Goal: Transaction & Acquisition: Purchase product/service

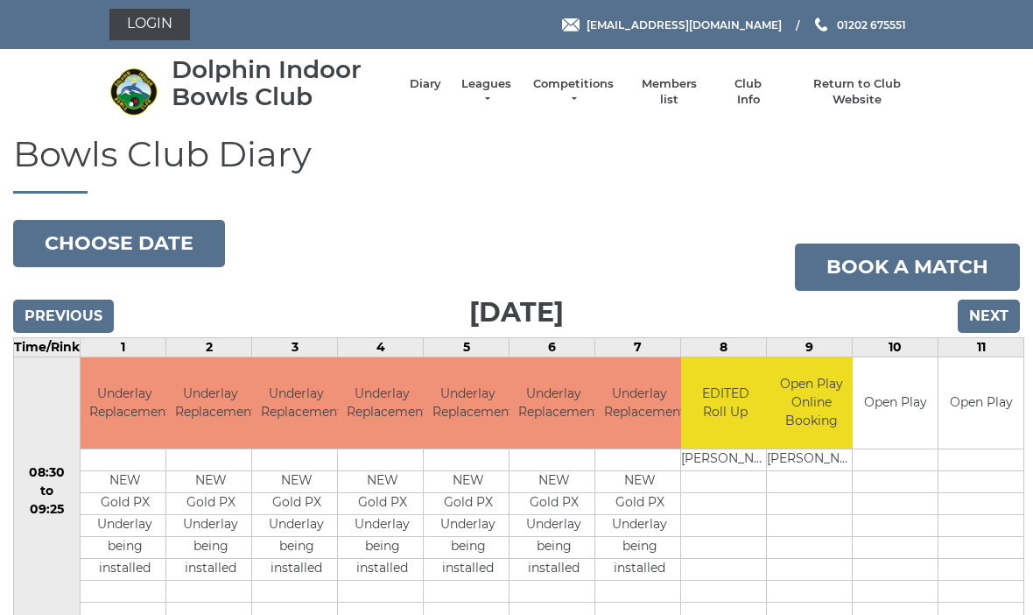
click at [156, 19] on link "Login" at bounding box center [149, 25] width 81 height 32
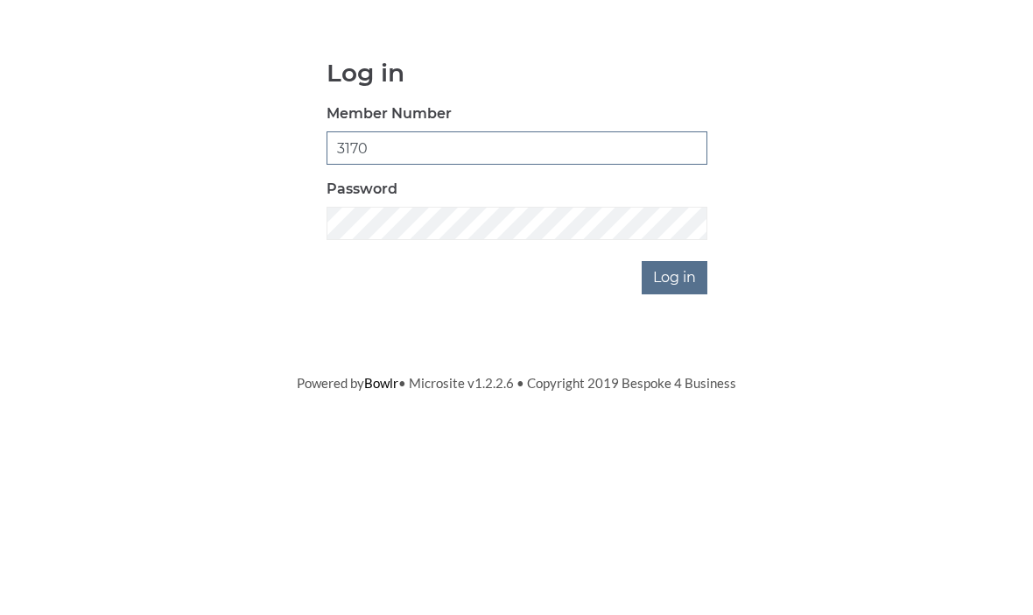
type input "3170"
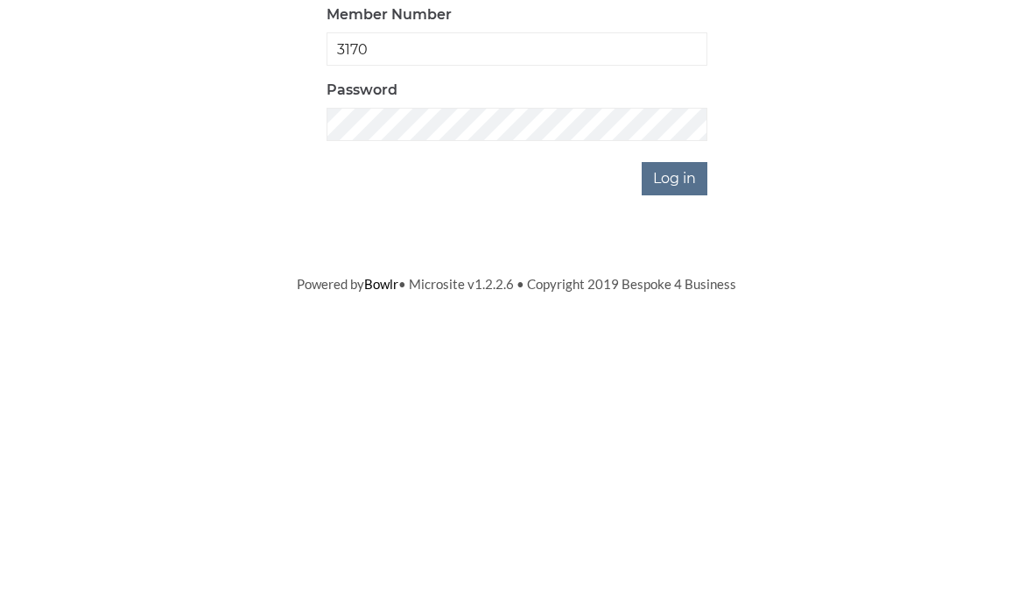
click at [678, 415] on input "Log in" at bounding box center [675, 431] width 66 height 33
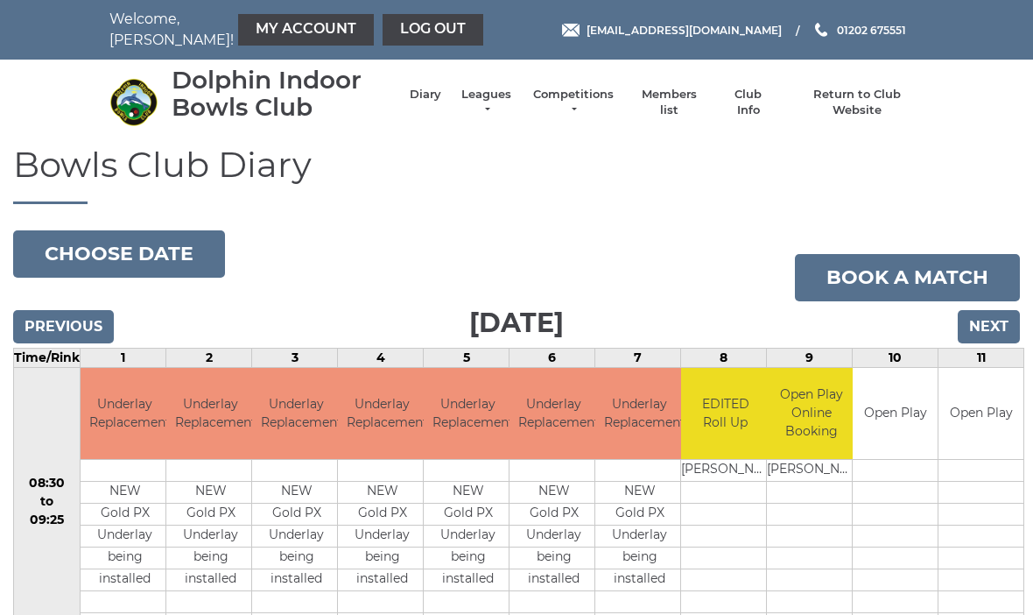
click at [254, 32] on link "My Account" at bounding box center [306, 30] width 136 height 32
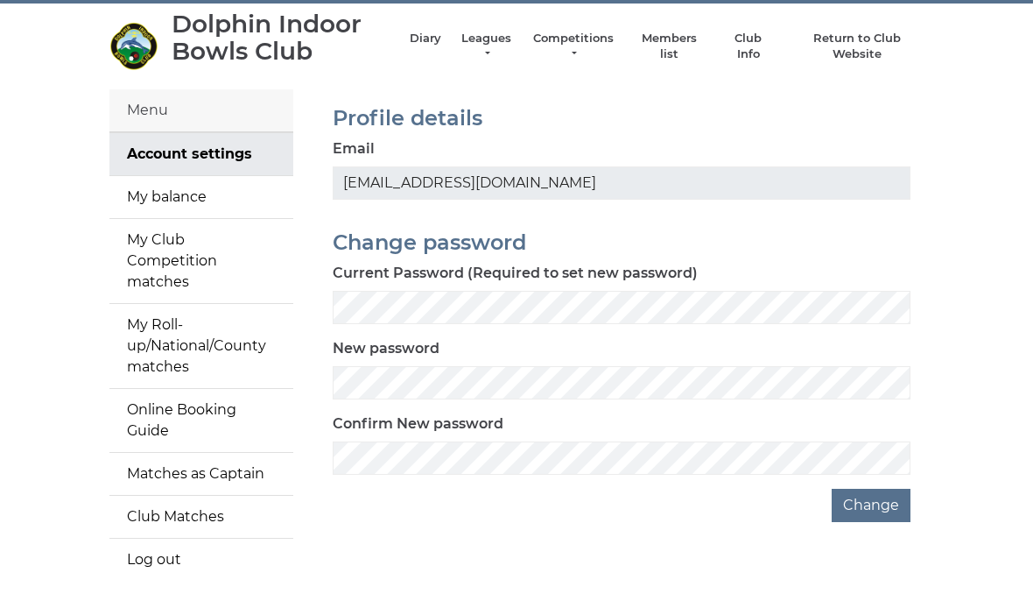
scroll to position [41, 0]
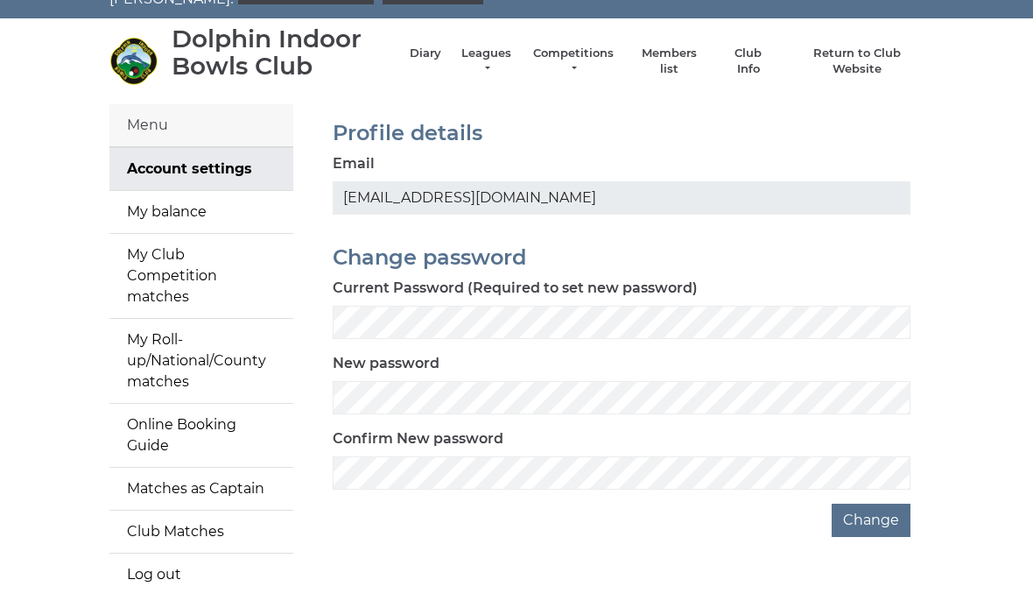
click at [171, 206] on link "My balance" at bounding box center [201, 212] width 184 height 42
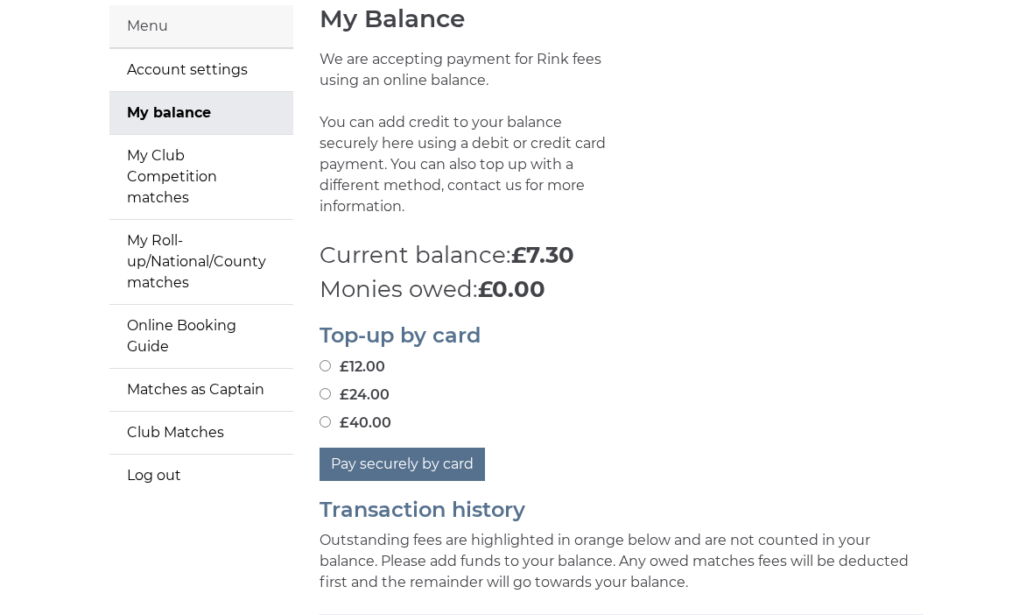
scroll to position [140, 0]
click at [323, 360] on input "£12.00" at bounding box center [325, 365] width 11 height 11
radio input "true"
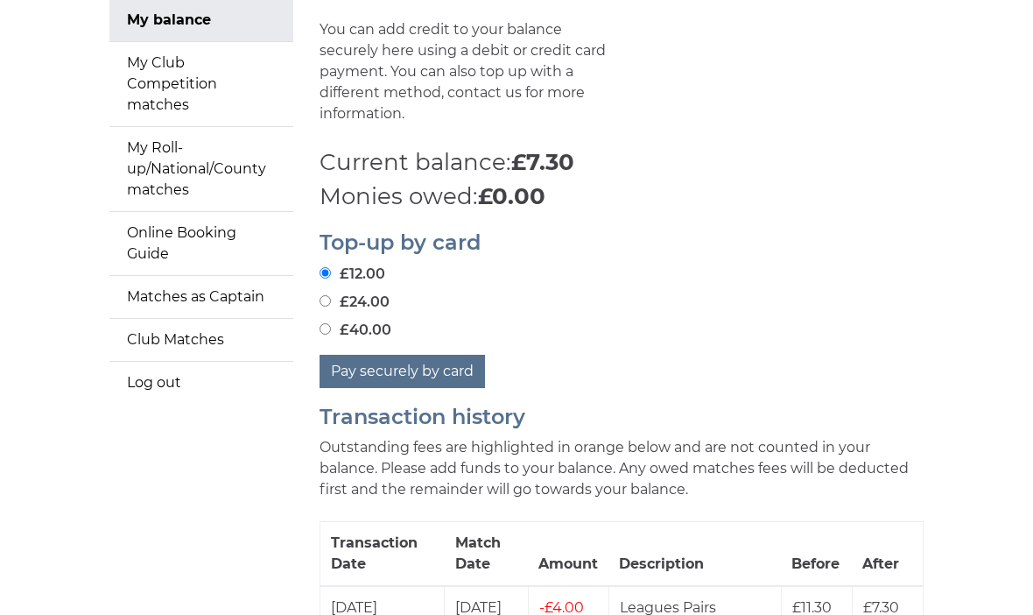
scroll to position [235, 0]
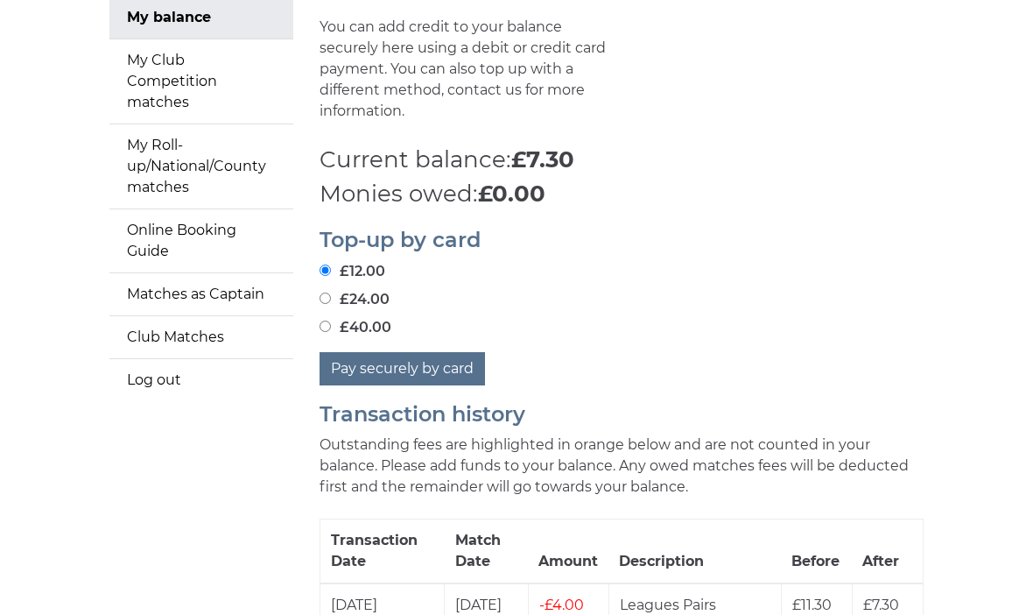
click at [439, 353] on button "Pay securely by card" at bounding box center [402, 369] width 165 height 33
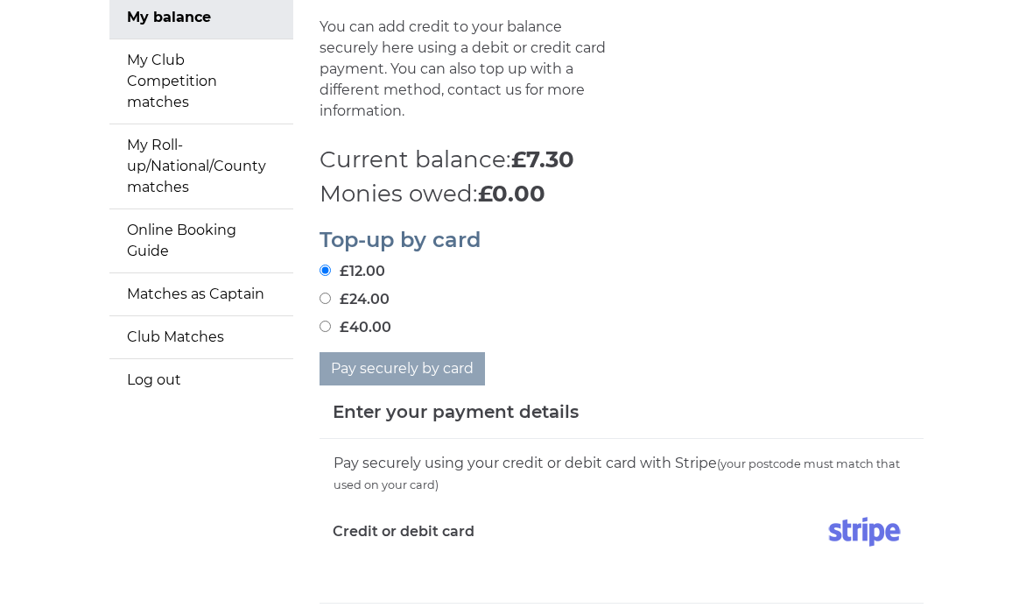
scroll to position [260, 0]
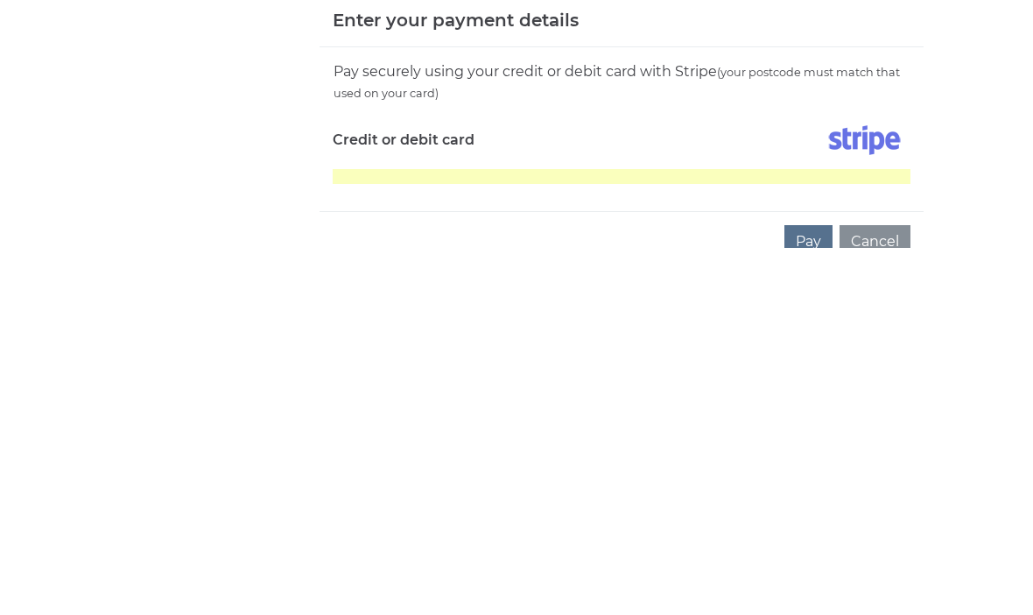
click at [809, 592] on button "Pay" at bounding box center [809, 608] width 48 height 33
